Goal: Task Accomplishment & Management: Manage account settings

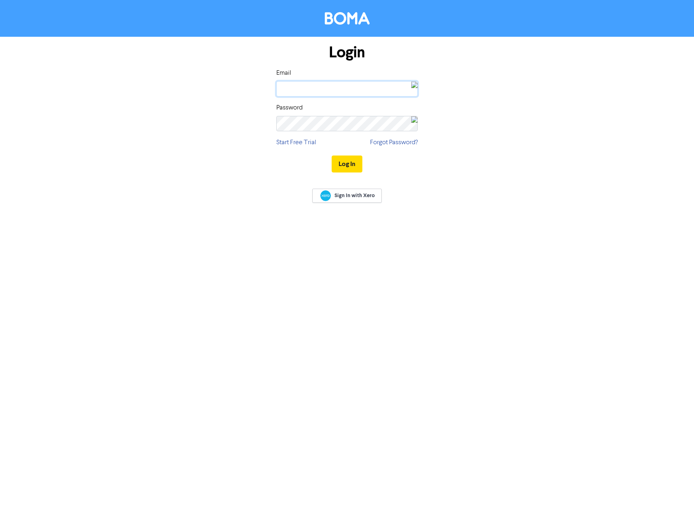
type input "[EMAIL_ADDRESS][DOMAIN_NAME]"
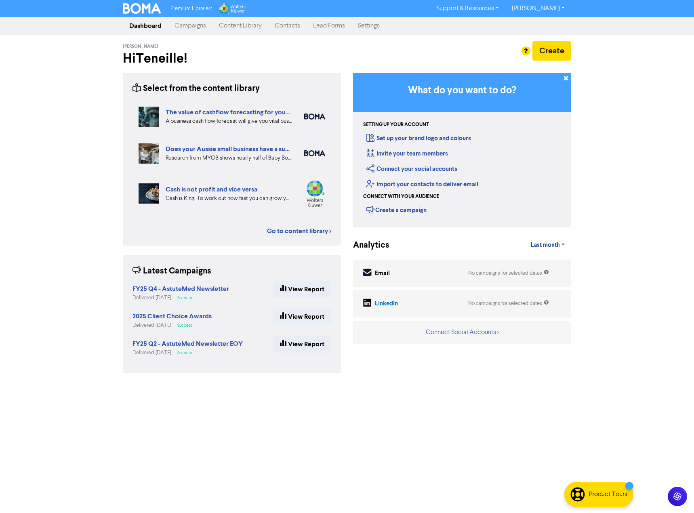
click at [287, 28] on link "Contacts" at bounding box center [287, 26] width 38 height 16
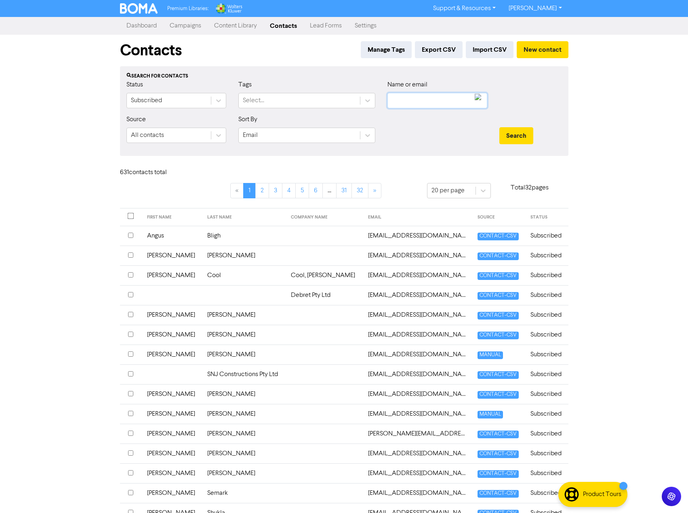
click at [411, 102] on input "text" at bounding box center [437, 100] width 100 height 15
click at [499, 127] on button "Search" at bounding box center [516, 135] width 34 height 17
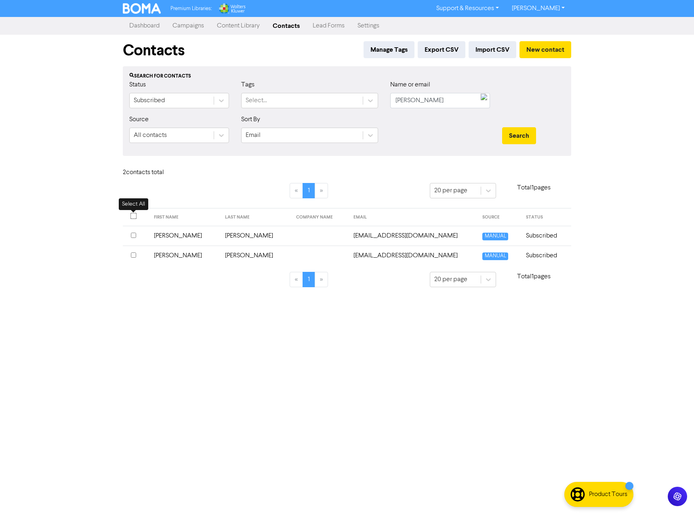
click at [134, 213] on input "checkbox" at bounding box center [133, 216] width 6 height 6
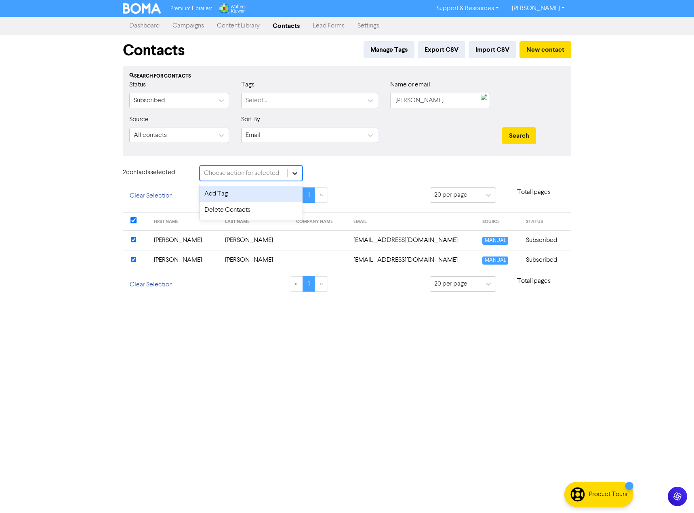
click at [296, 173] on icon at bounding box center [294, 173] width 5 height 3
click at [264, 207] on div "Delete Contacts" at bounding box center [250, 210] width 103 height 16
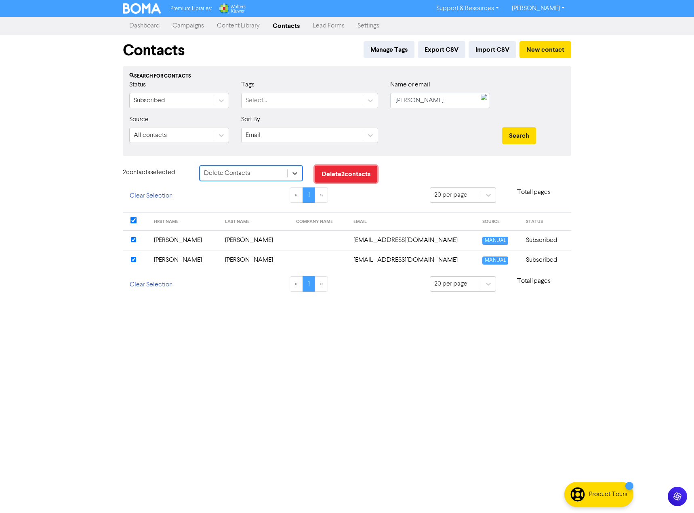
click at [369, 170] on button "Delete 2 contact s" at bounding box center [346, 174] width 63 height 17
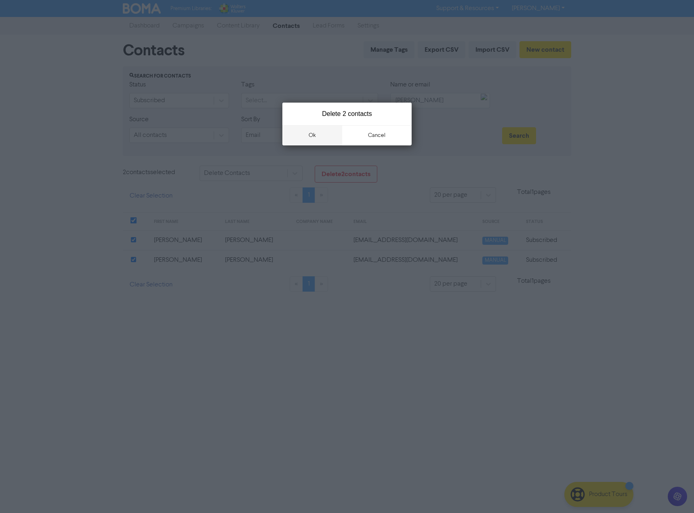
click at [305, 135] on button "ok" at bounding box center [312, 135] width 60 height 20
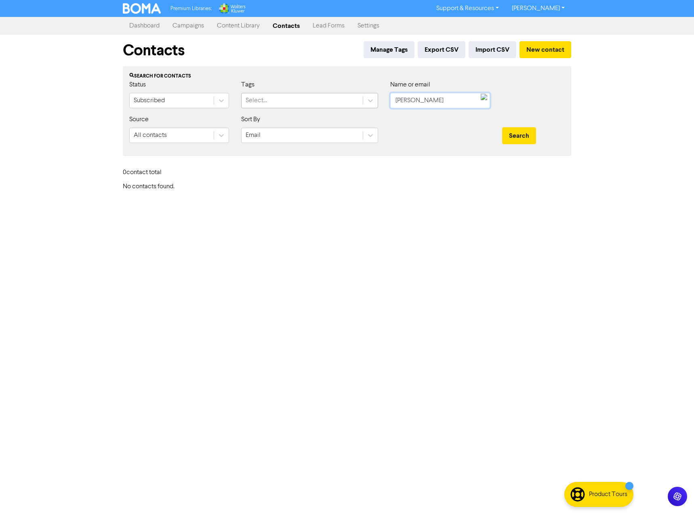
drag, startPoint x: 419, startPoint y: 99, endPoint x: 328, endPoint y: 102, distance: 90.5
click at [328, 102] on div "Status Subscribed Tags Select... Name or email [PERSON_NAME]" at bounding box center [346, 97] width 447 height 35
click at [502, 127] on button "Search" at bounding box center [519, 135] width 34 height 17
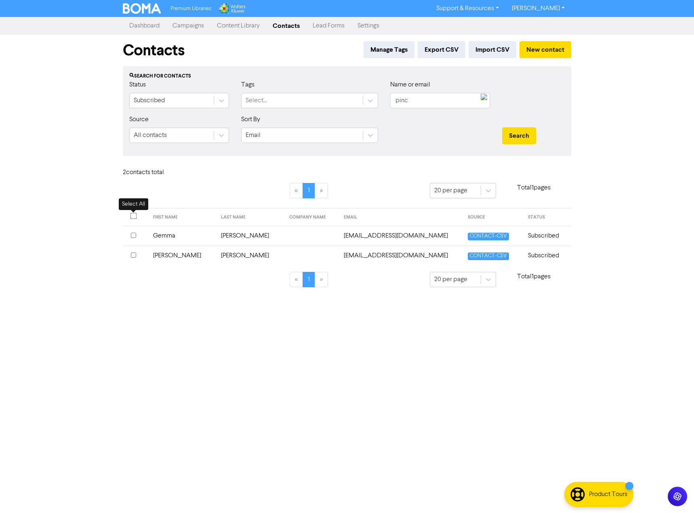
click at [136, 215] on input "checkbox" at bounding box center [133, 216] width 6 height 6
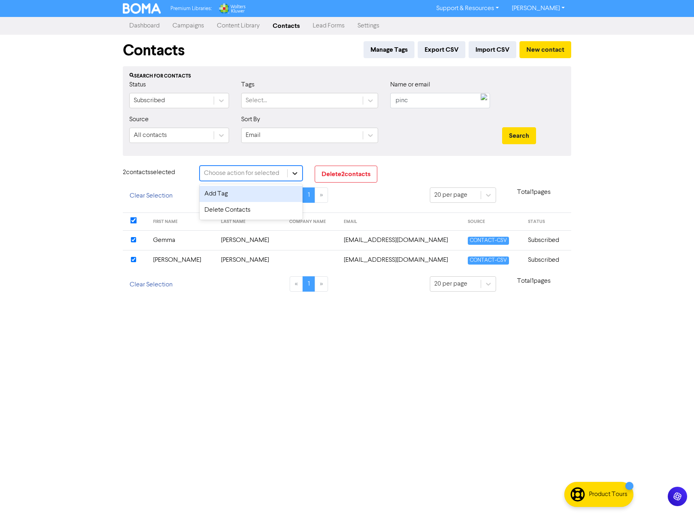
click at [290, 177] on div at bounding box center [294, 173] width 15 height 15
click at [270, 205] on div "Delete Contacts" at bounding box center [250, 210] width 103 height 16
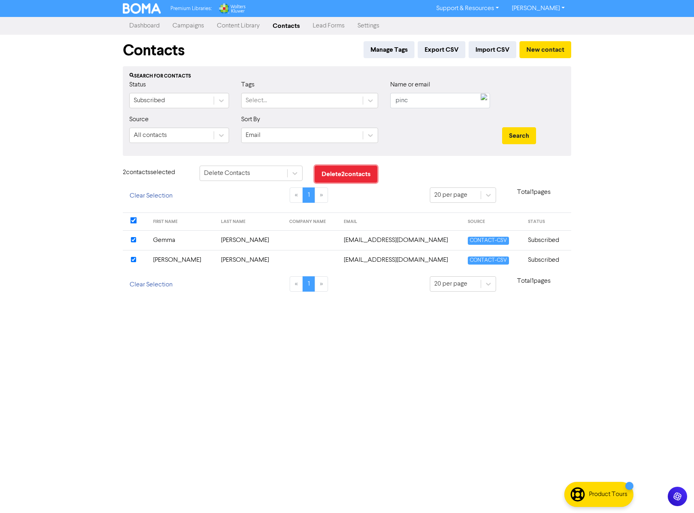
click at [363, 168] on button "Delete 2 contact s" at bounding box center [346, 174] width 63 height 17
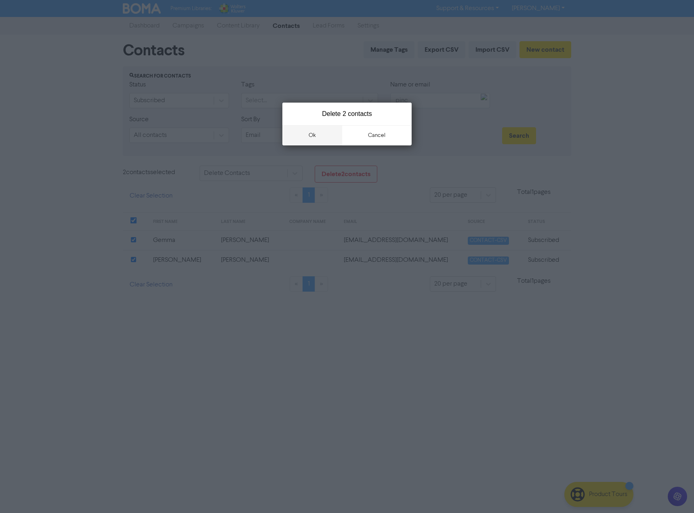
click at [327, 138] on button "ok" at bounding box center [312, 135] width 60 height 20
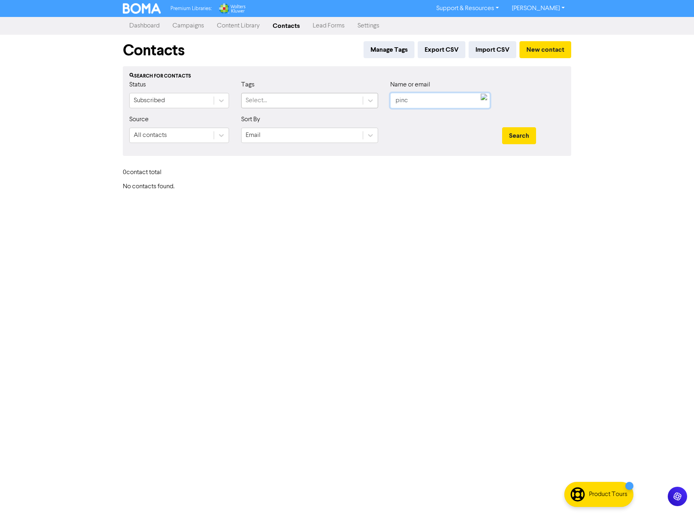
drag, startPoint x: 361, startPoint y: 100, endPoint x: 324, endPoint y: 99, distance: 37.2
click at [316, 99] on div "Status Subscribed Tags Select... Name or email pinc" at bounding box center [346, 97] width 447 height 35
type input "[PERSON_NAME]"
click at [502, 127] on button "Search" at bounding box center [519, 135] width 34 height 17
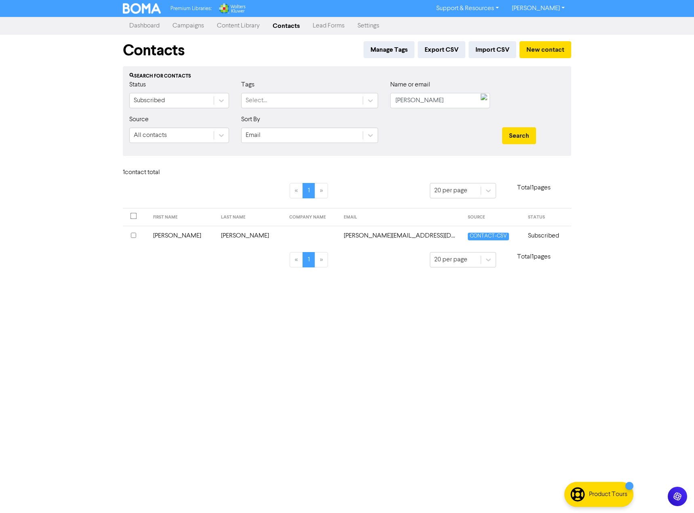
click at [137, 234] on div at bounding box center [135, 236] width 9 height 10
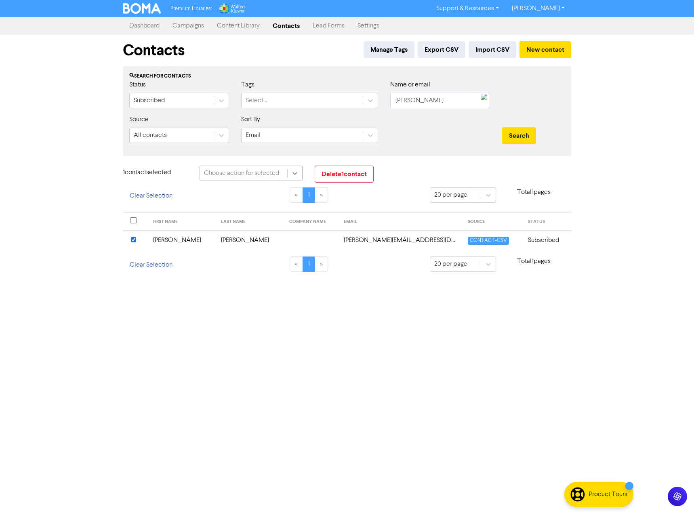
click at [291, 173] on icon at bounding box center [295, 173] width 8 height 8
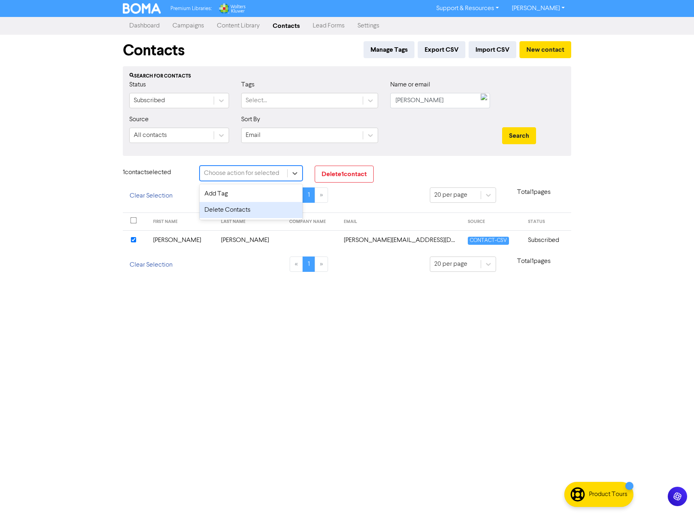
click at [271, 210] on div "Delete Contacts" at bounding box center [250, 210] width 103 height 16
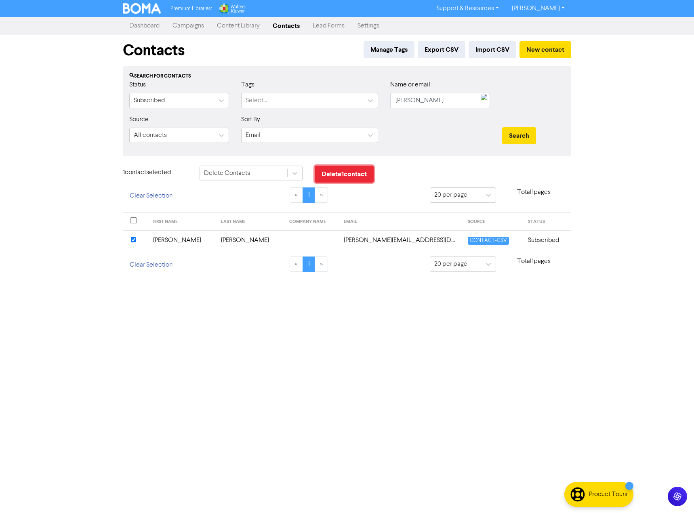
click at [329, 174] on button "Delete 1 contact" at bounding box center [344, 174] width 59 height 17
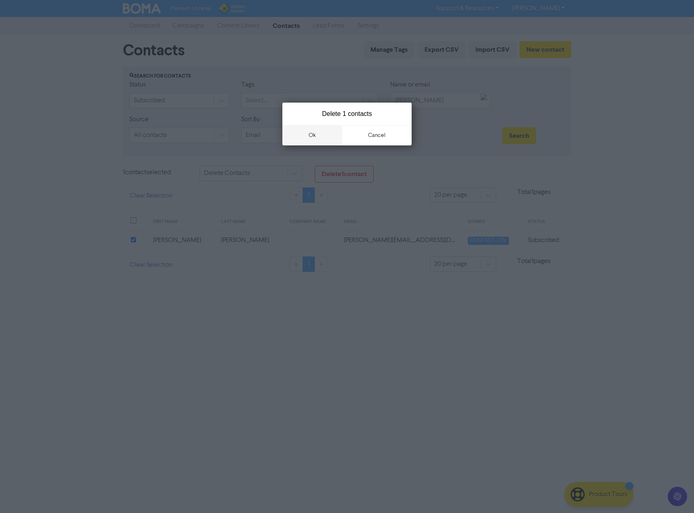
click at [317, 134] on button "ok" at bounding box center [312, 135] width 60 height 20
